Goal: Obtain resource: Obtain resource

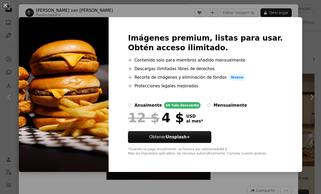
scroll to position [602, 0]
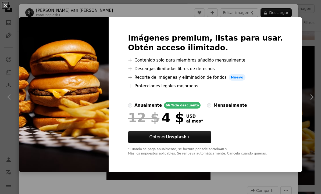
click at [294, 45] on div "An X shape Imágenes premium, listas para usar. Obtén acceso ilimitado. A plus s…" at bounding box center [160, 97] width 321 height 194
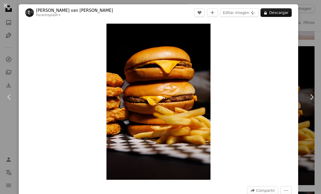
click at [306, 35] on div "An X shape Chevron left Chevron right [PERSON_NAME] van [PERSON_NAME] Para Unsp…" at bounding box center [160, 97] width 321 height 194
